Goal: Go to known website: Access a specific website the user already knows

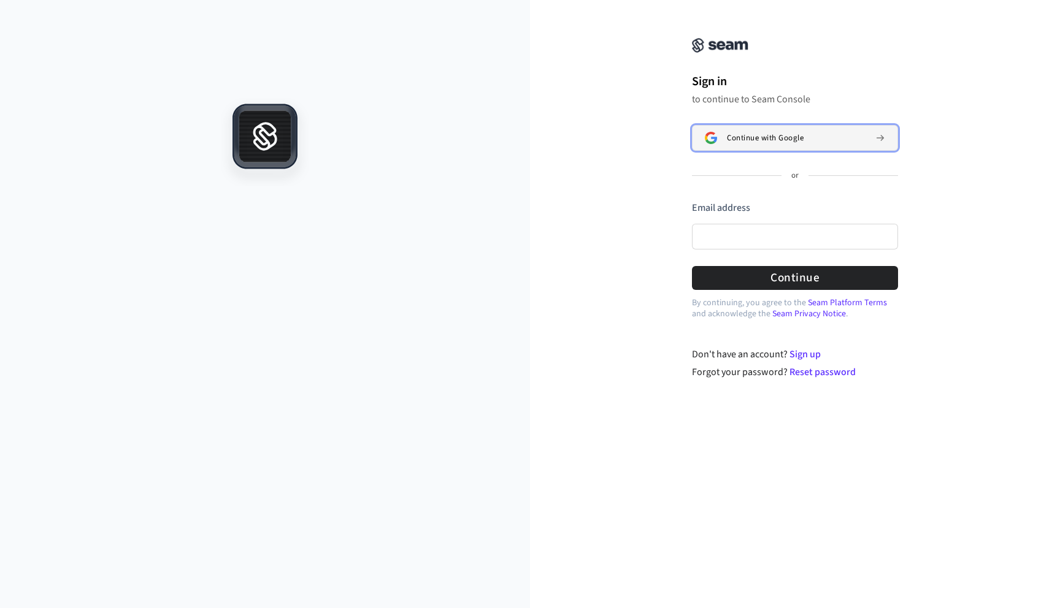
click at [847, 141] on div "Continue with Google" at bounding box center [796, 138] width 139 height 10
